Goal: Find specific page/section: Find specific page/section

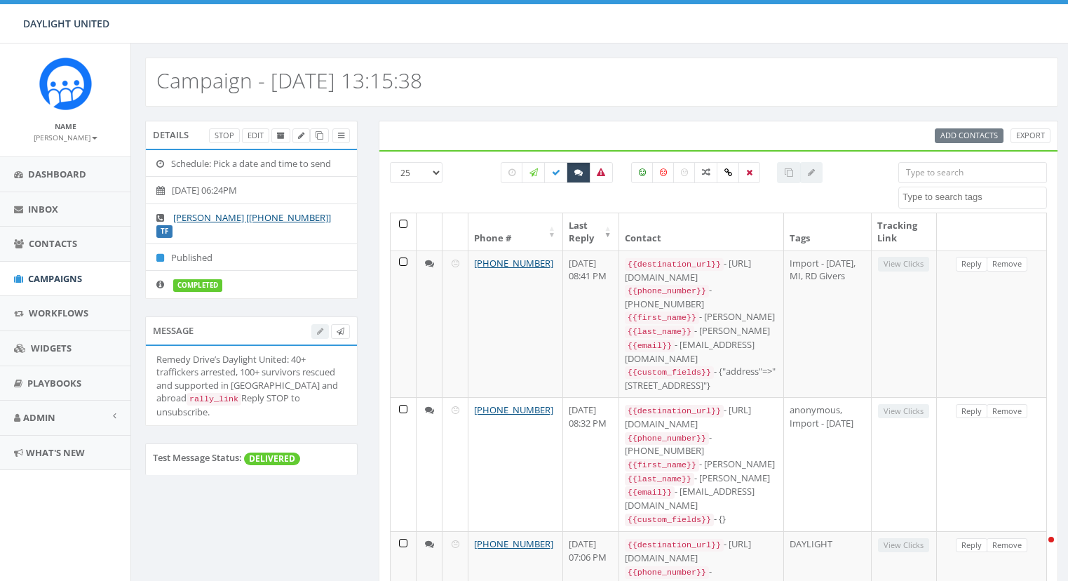
select select
click at [61, 172] on span "Dashboard" at bounding box center [57, 174] width 58 height 13
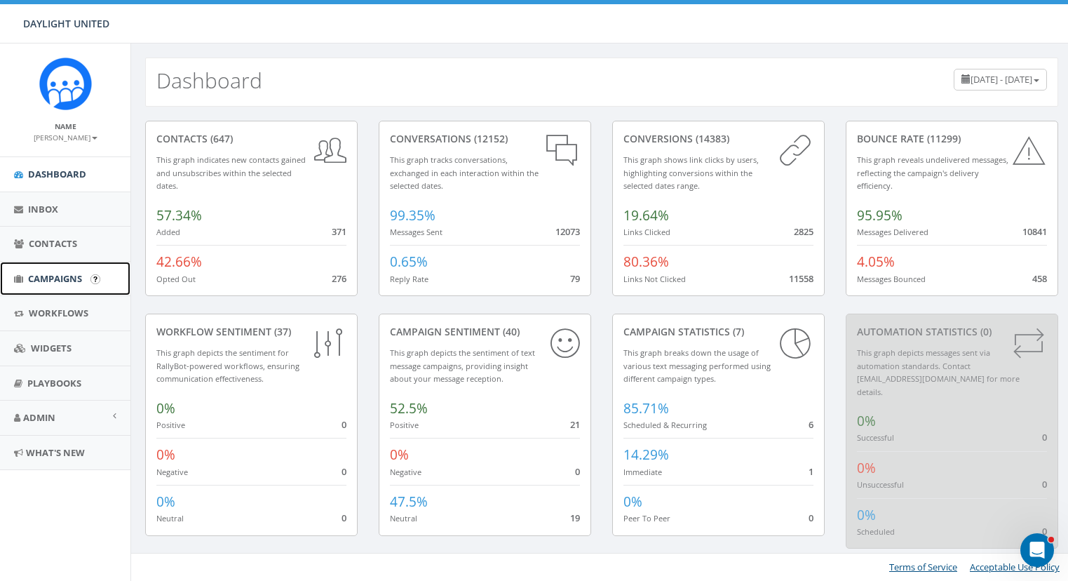
click at [59, 273] on span "Campaigns" at bounding box center [55, 278] width 54 height 13
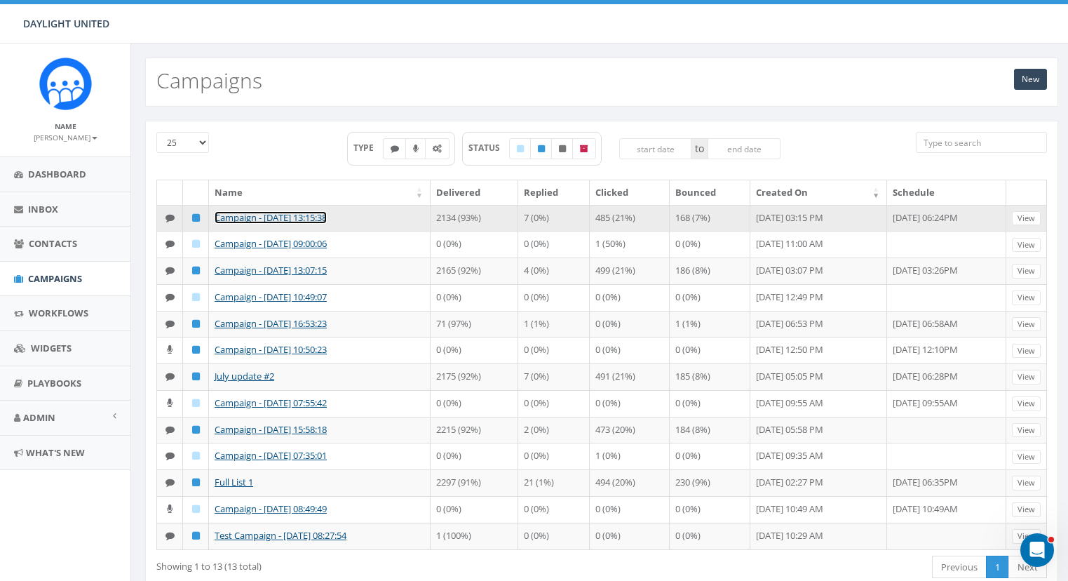
click at [308, 216] on link "Campaign - [DATE] 13:15:38" at bounding box center [271, 217] width 112 height 13
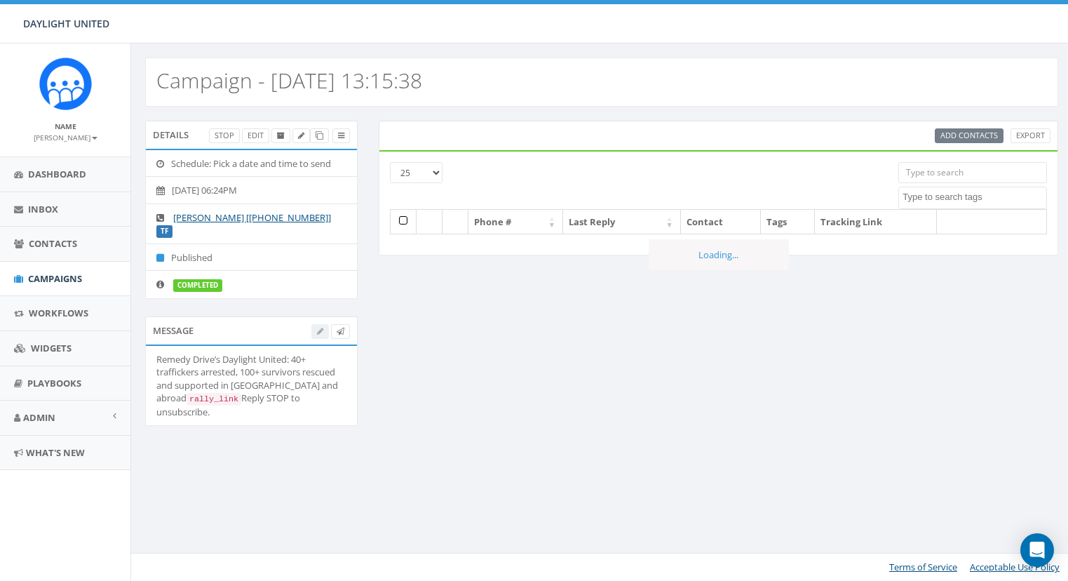
select select
